Goal: Information Seeking & Learning: Learn about a topic

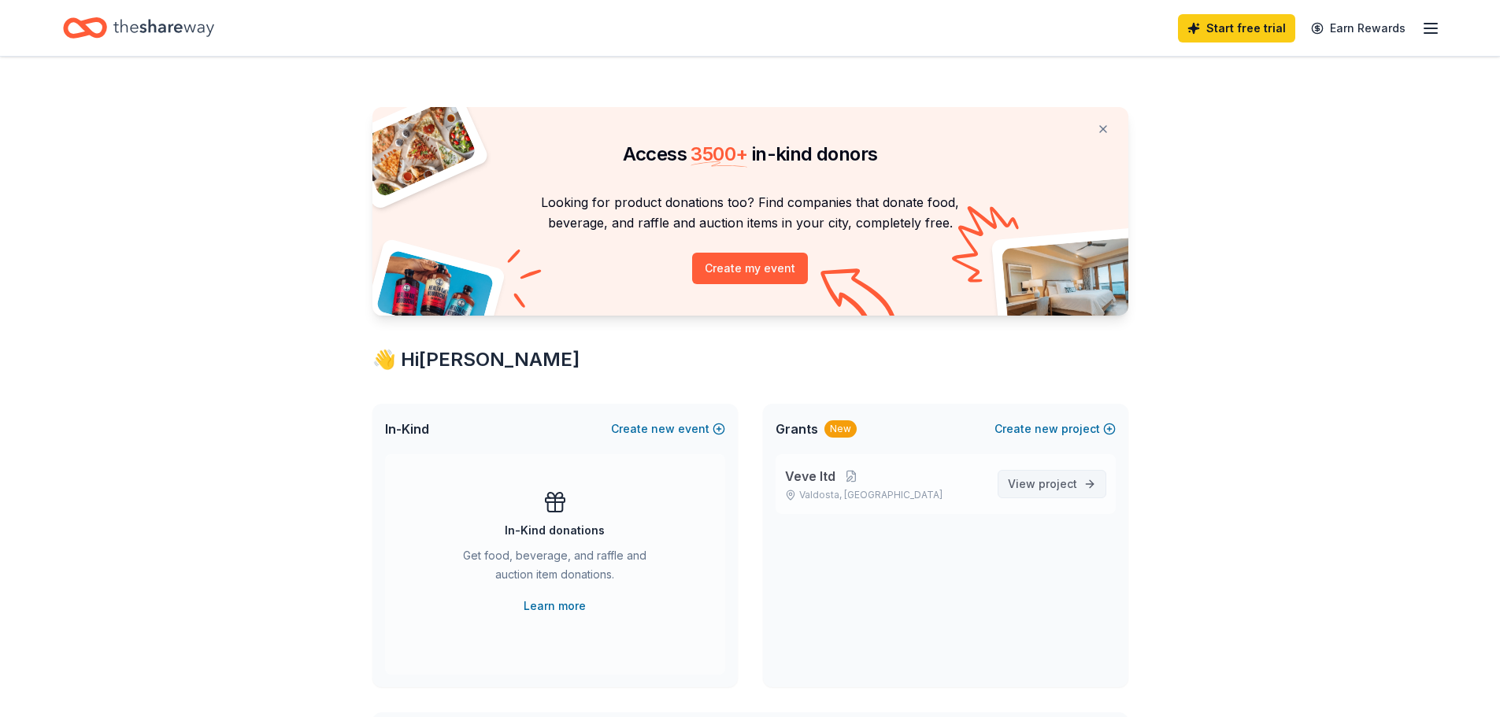
click at [1046, 484] on span "project" at bounding box center [1058, 483] width 39 height 13
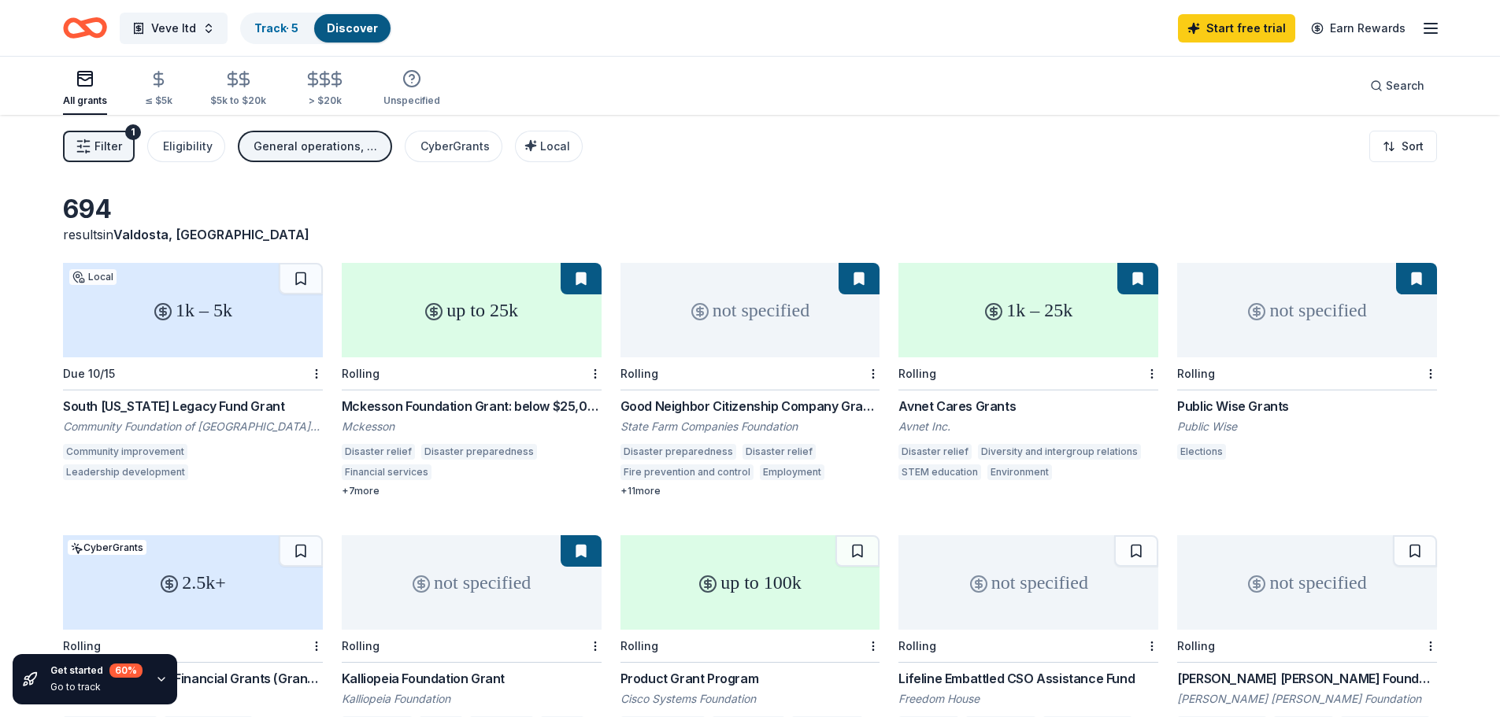
click at [213, 335] on div "1k – 5k" at bounding box center [193, 310] width 260 height 95
click at [105, 143] on span "Filter" at bounding box center [109, 146] width 28 height 19
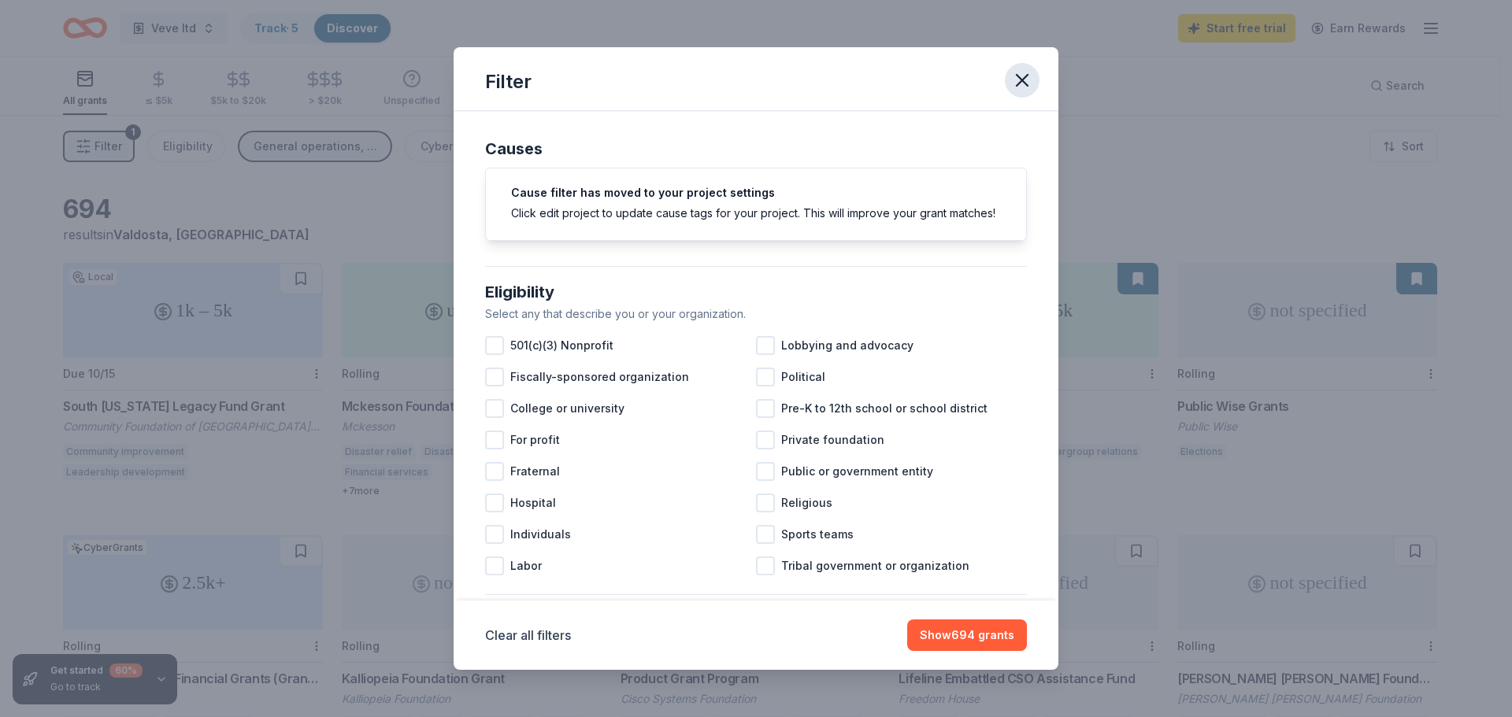
click at [1022, 73] on icon "button" at bounding box center [1022, 80] width 22 height 22
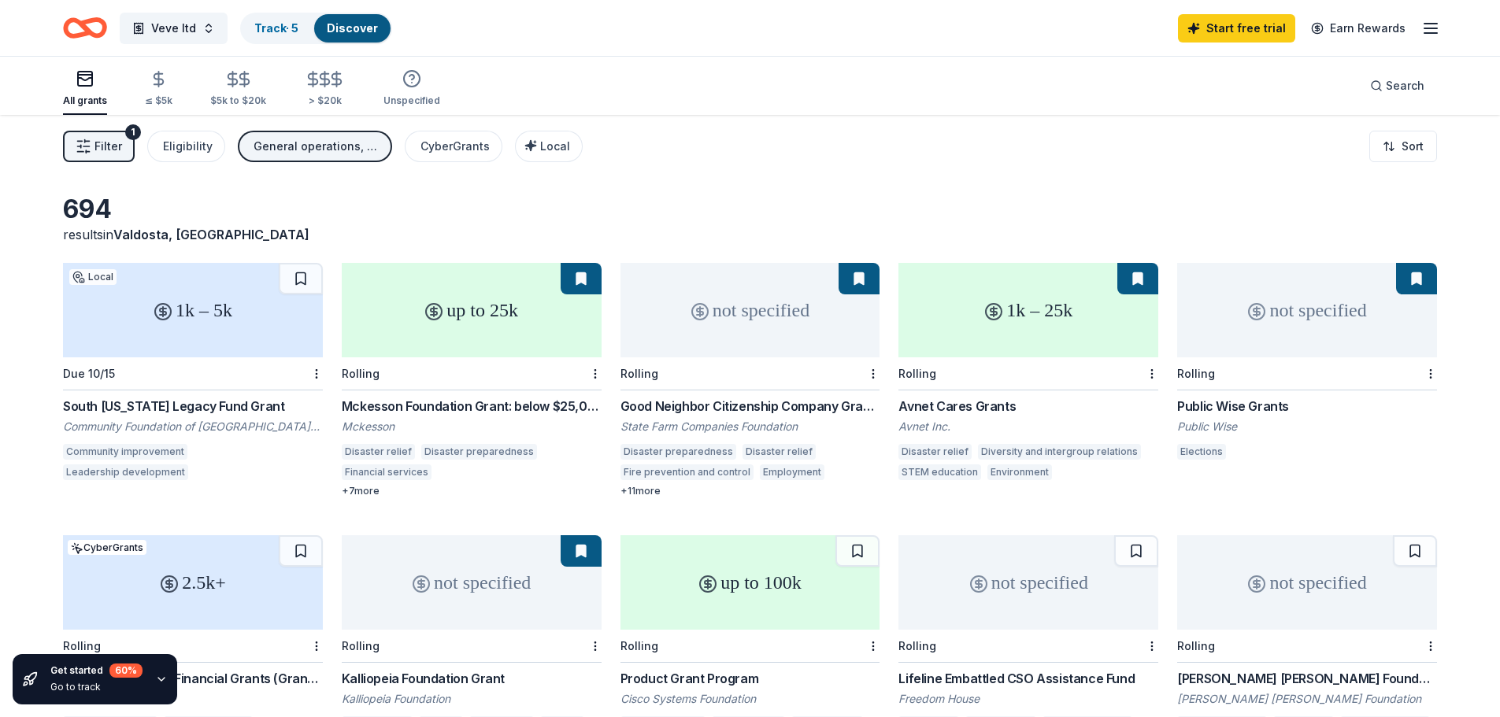
click at [500, 321] on div "up to 25k" at bounding box center [472, 310] width 260 height 95
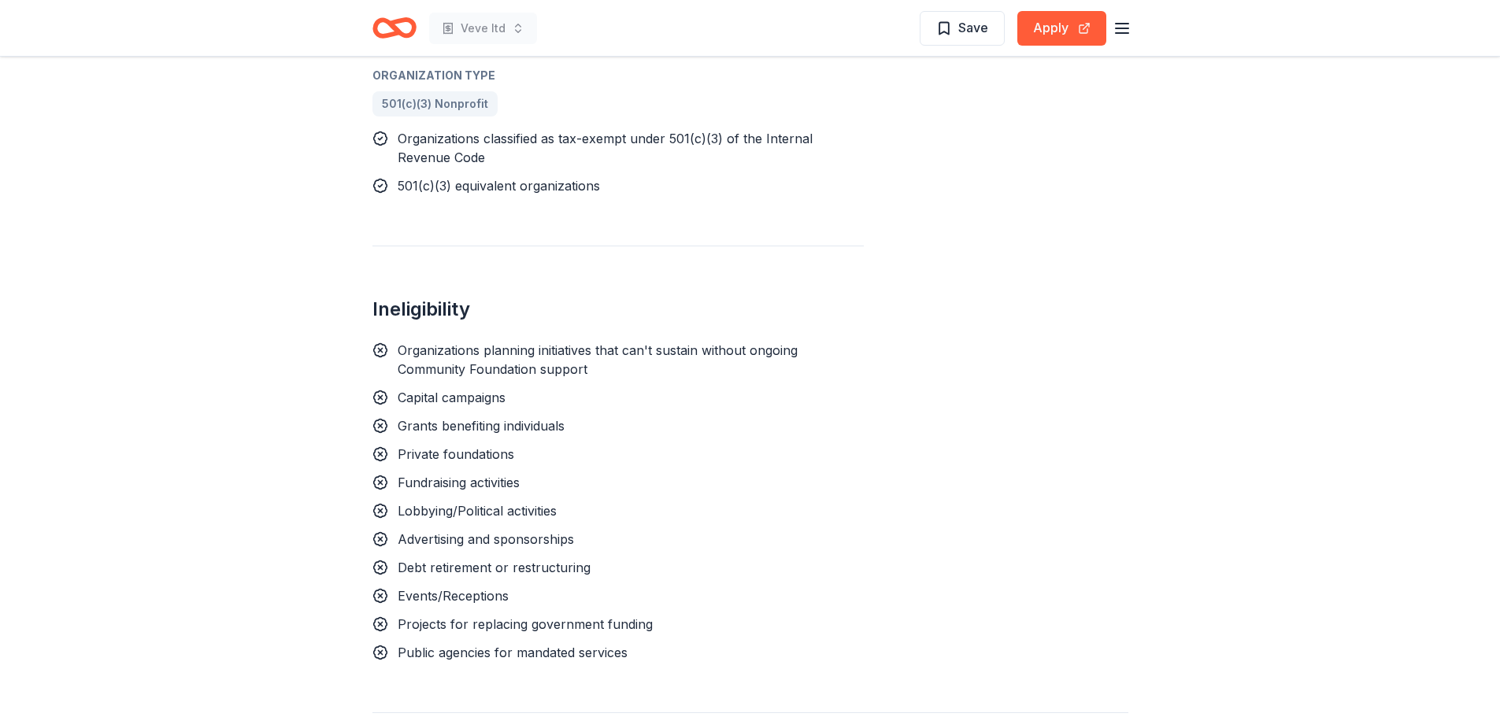
scroll to position [1024, 0]
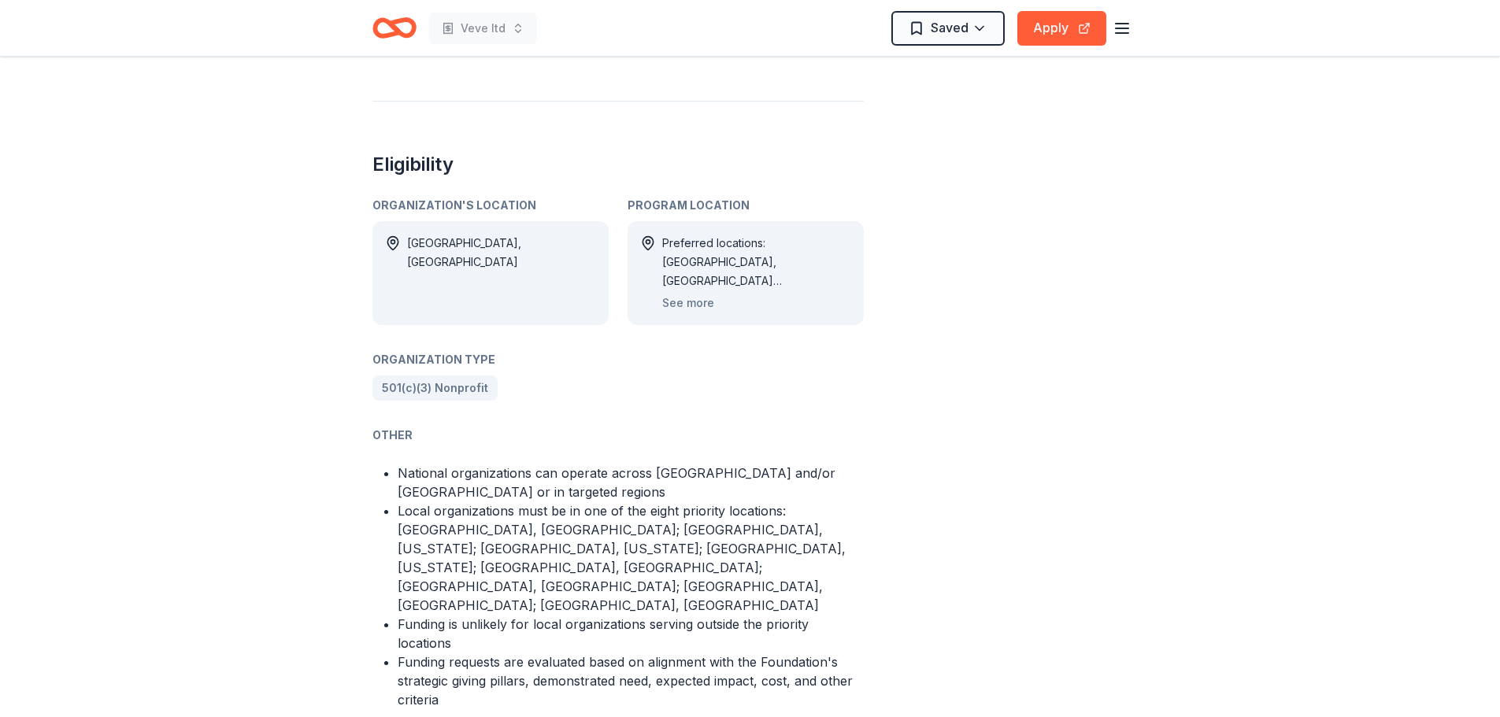
scroll to position [866, 0]
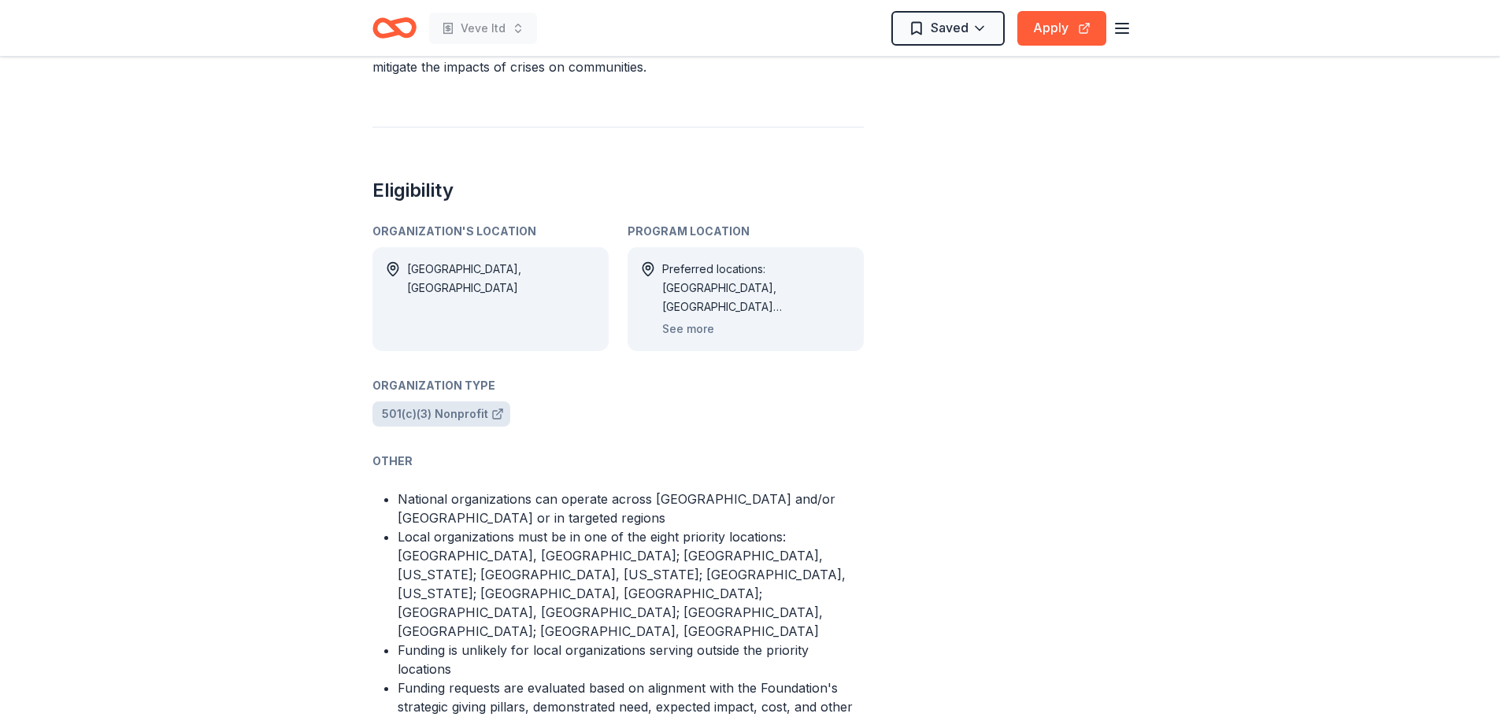
click at [450, 405] on span "501(c)(3) Nonprofit" at bounding box center [435, 414] width 106 height 19
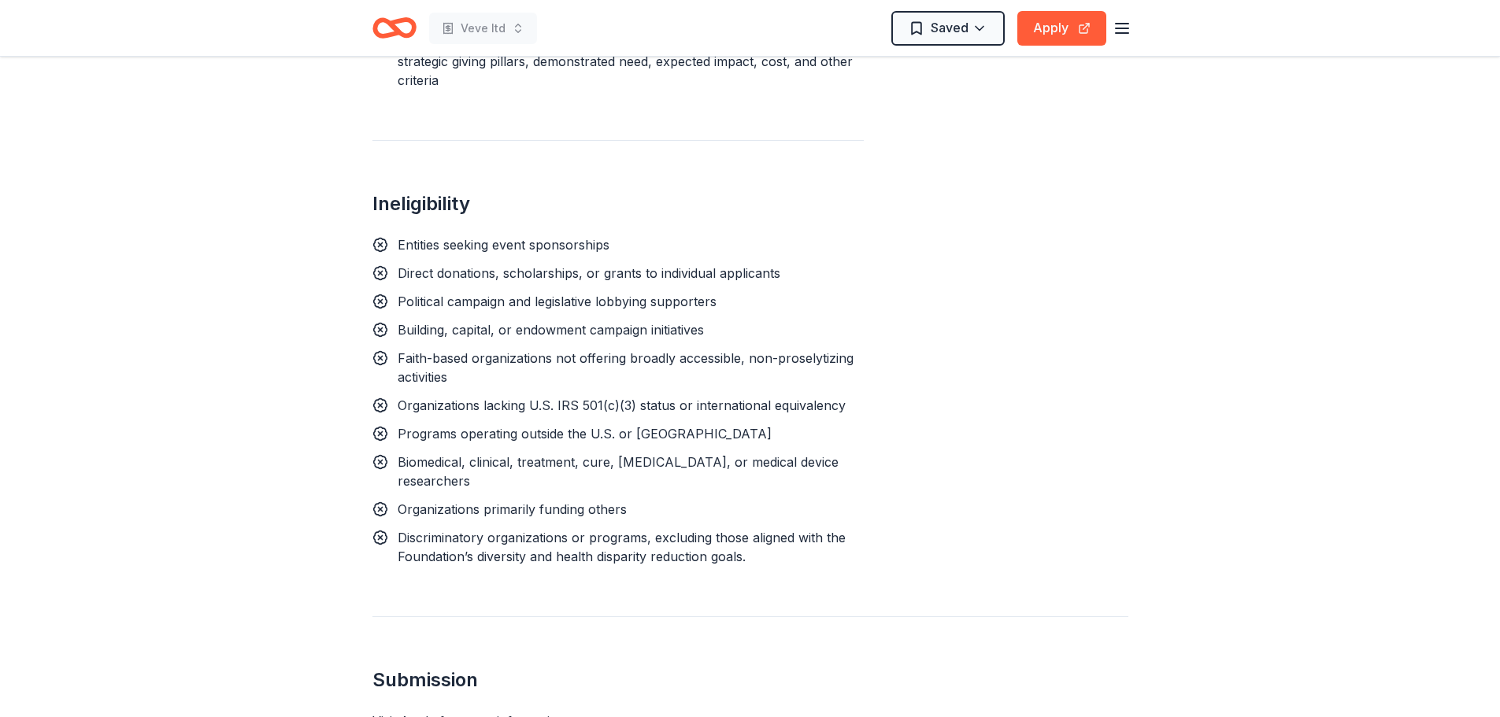
scroll to position [1418, 0]
